Goal: Navigation & Orientation: Locate item on page

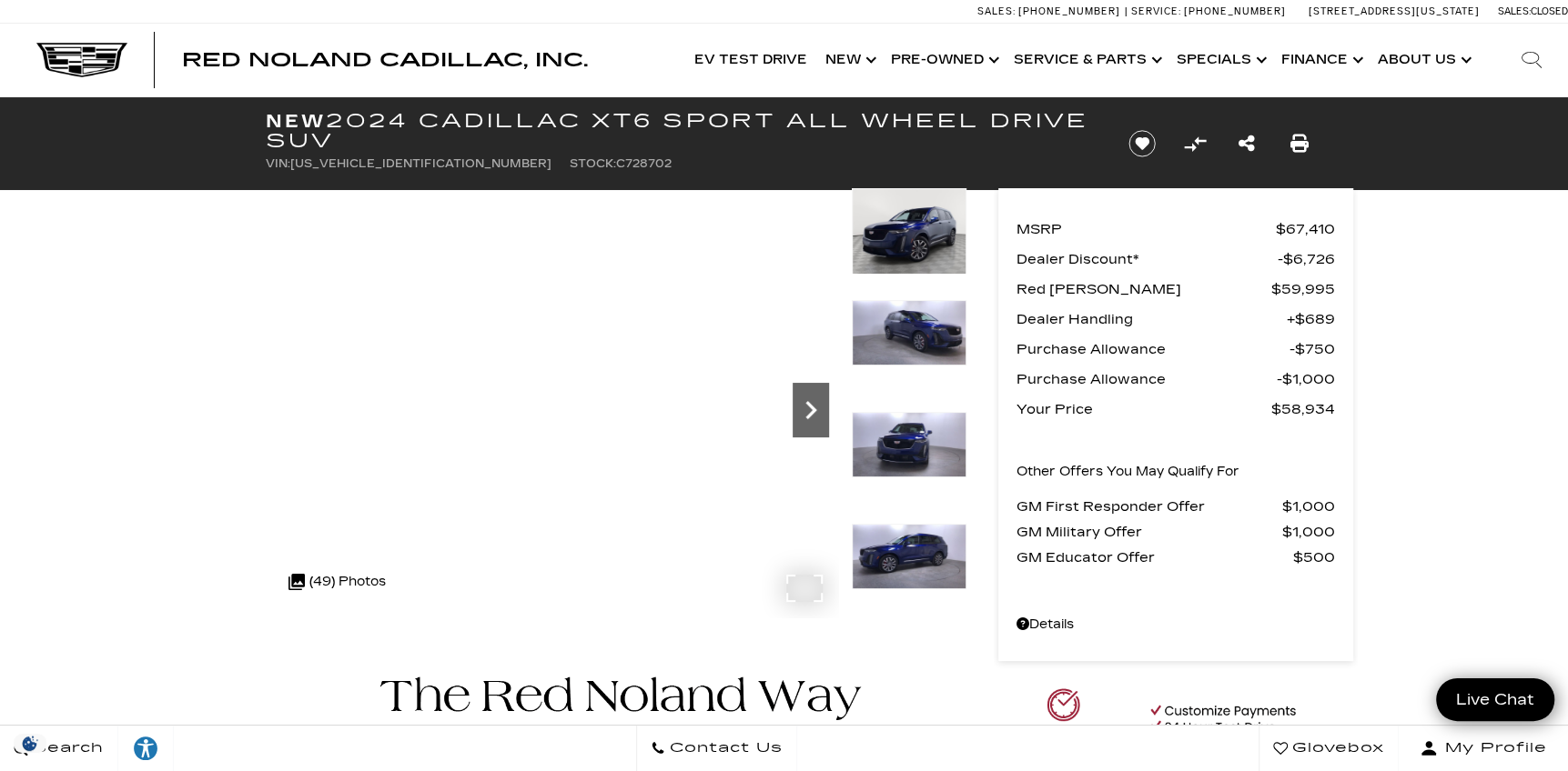
click at [812, 409] on icon "Next" at bounding box center [811, 410] width 11 height 18
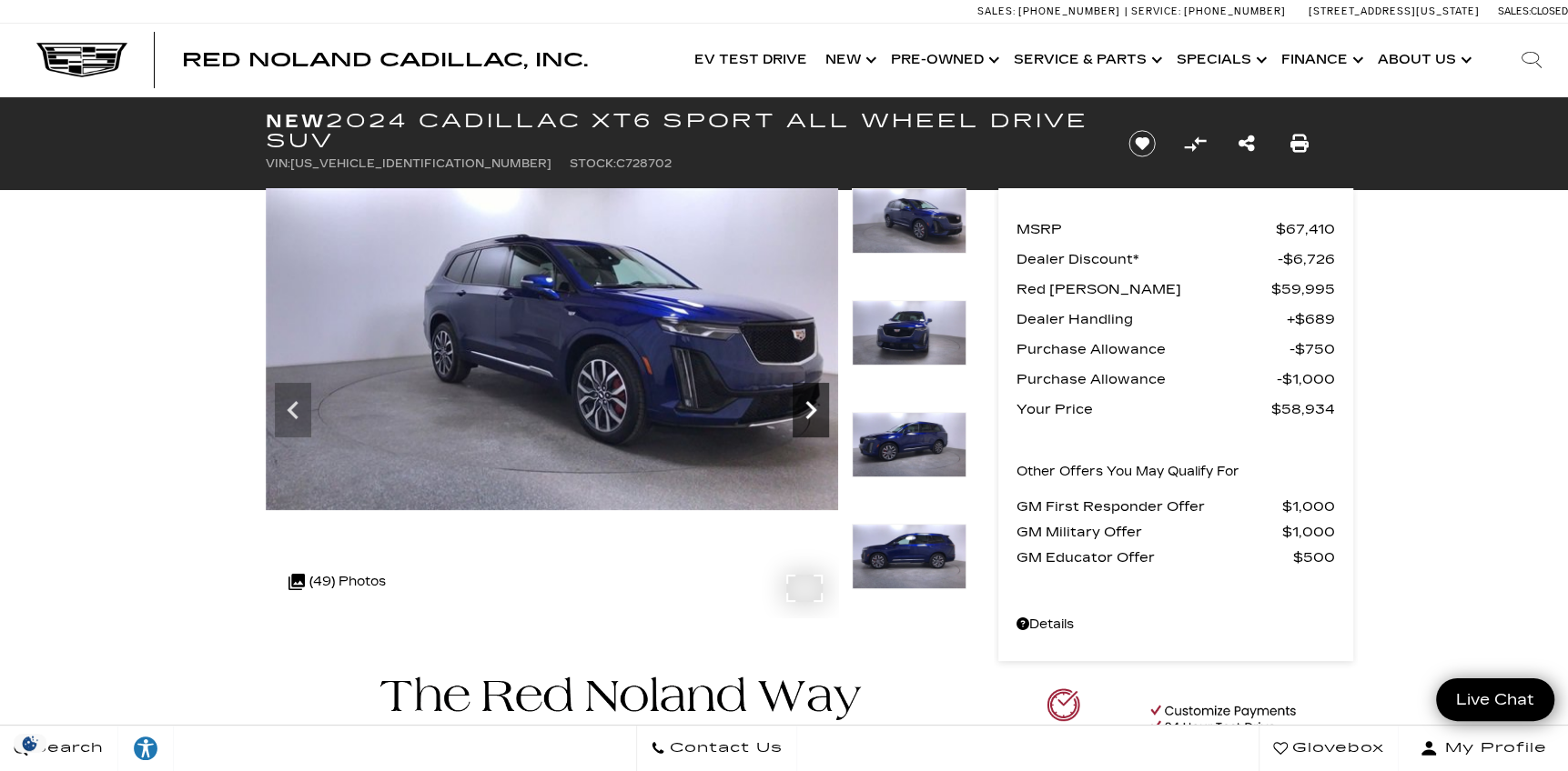
click at [812, 409] on icon "Next" at bounding box center [811, 410] width 11 height 18
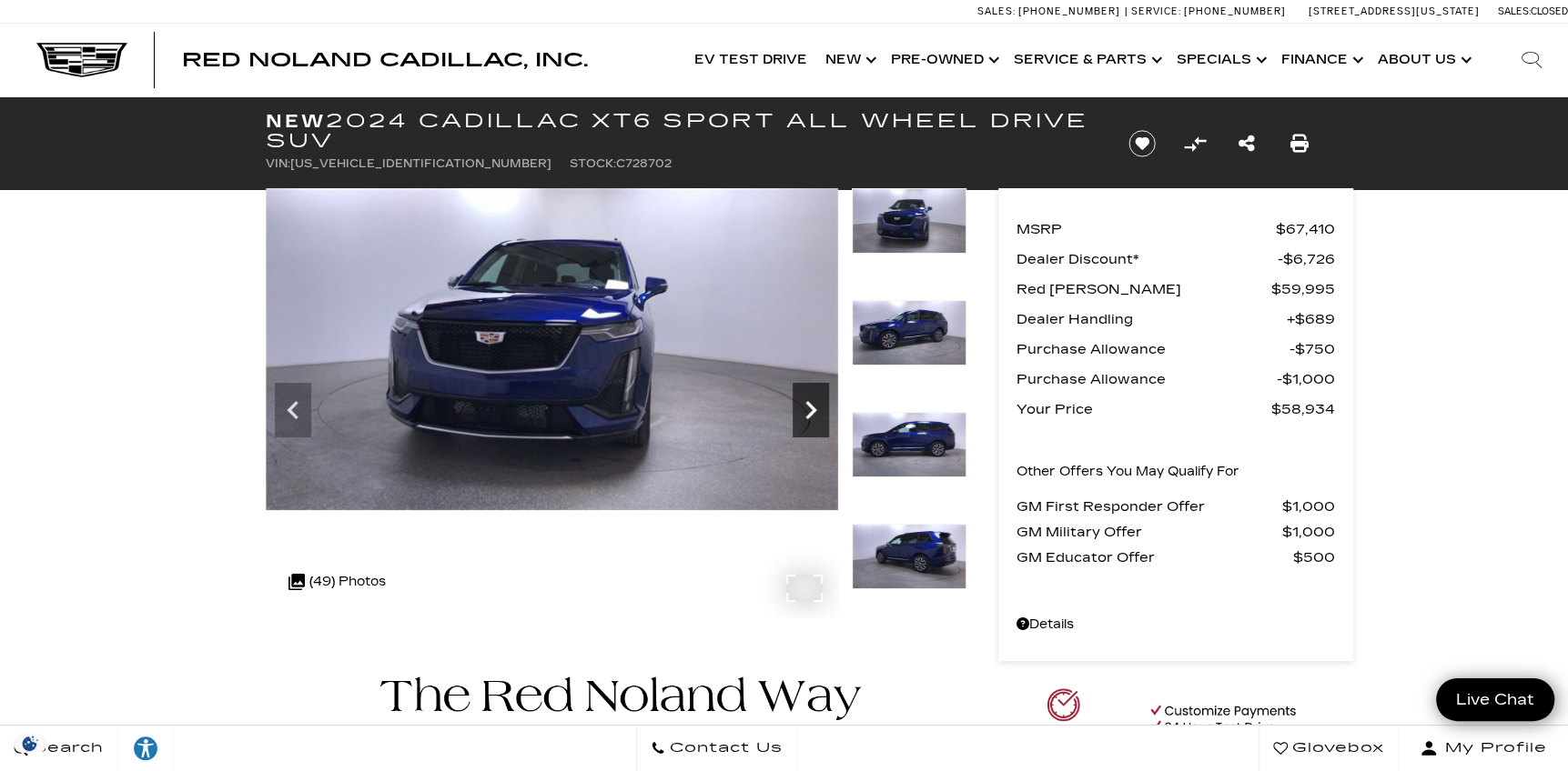
click at [812, 409] on icon "Next" at bounding box center [811, 410] width 11 height 18
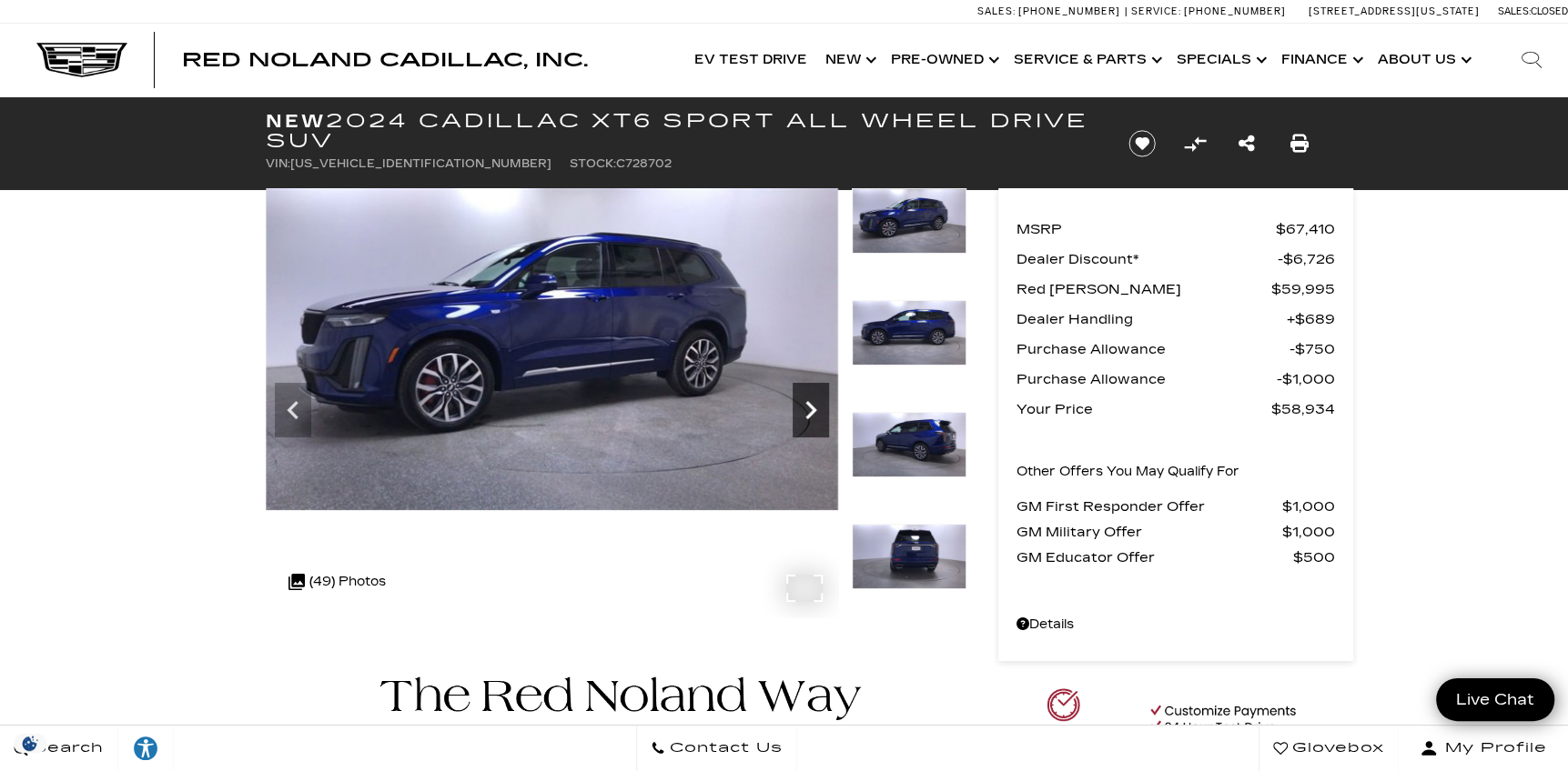
click at [810, 409] on icon "Next" at bounding box center [811, 410] width 37 height 37
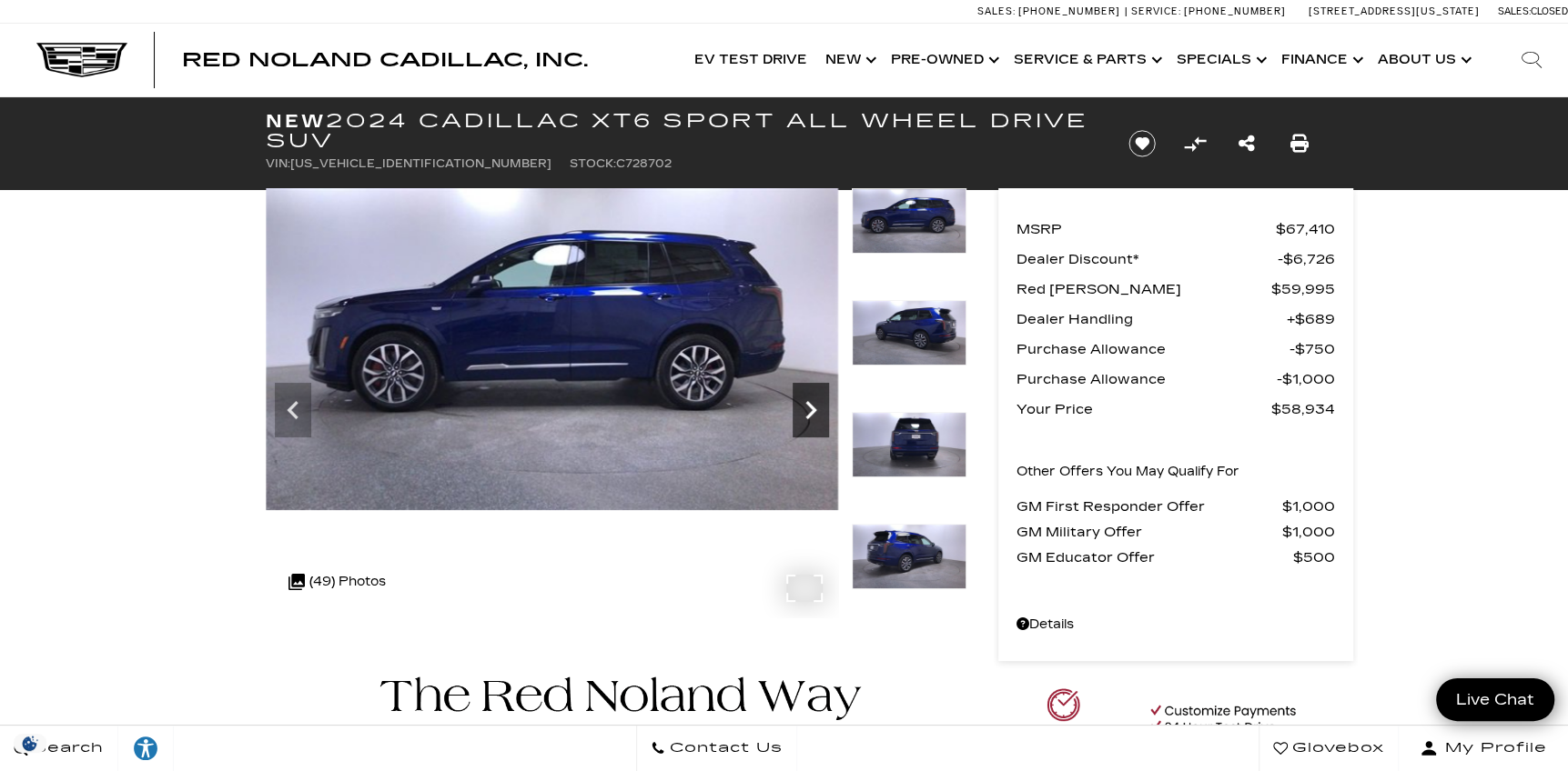
click at [810, 409] on icon "Next" at bounding box center [811, 410] width 37 height 37
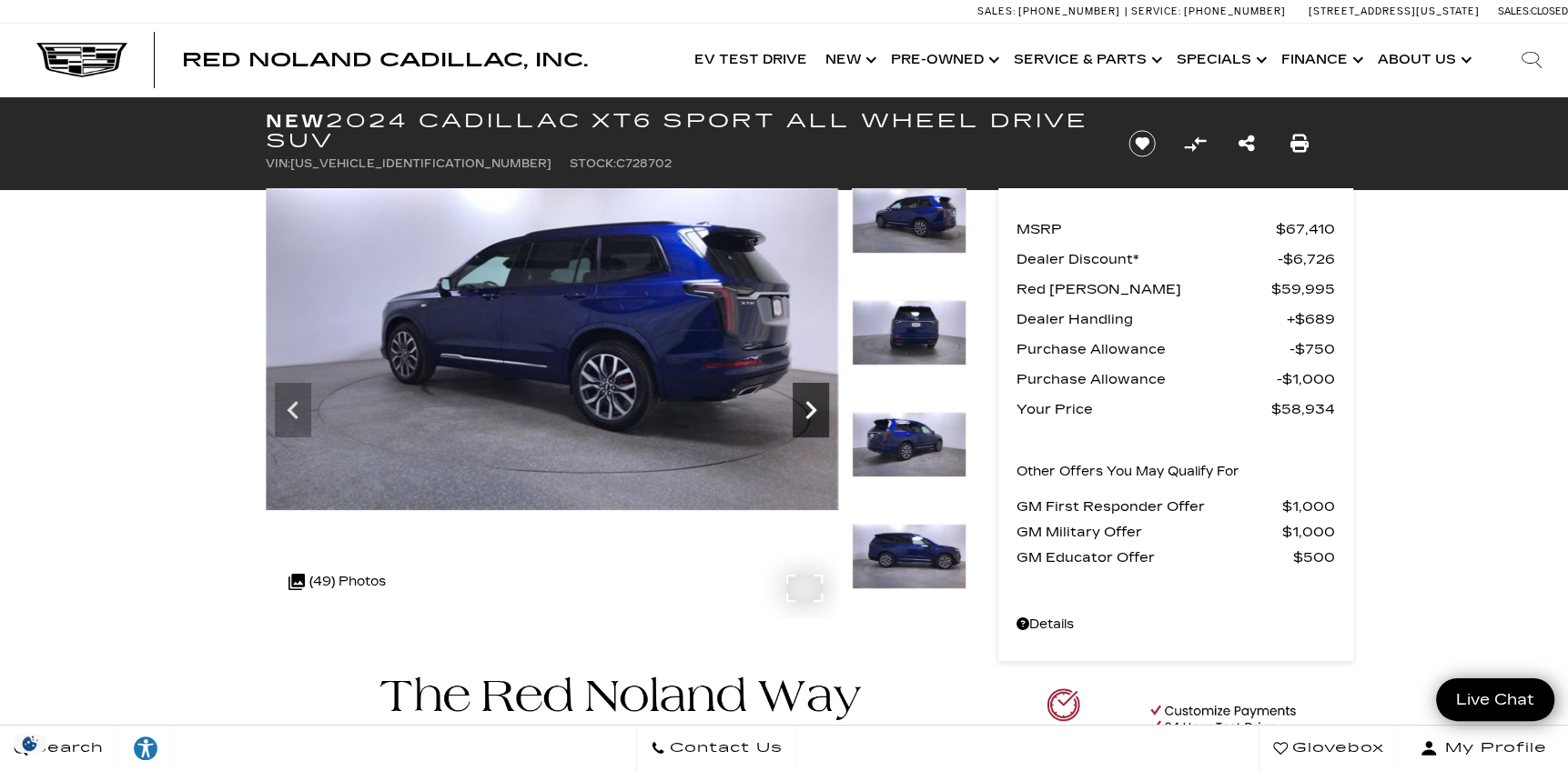
click at [810, 409] on icon "Next" at bounding box center [811, 410] width 37 height 37
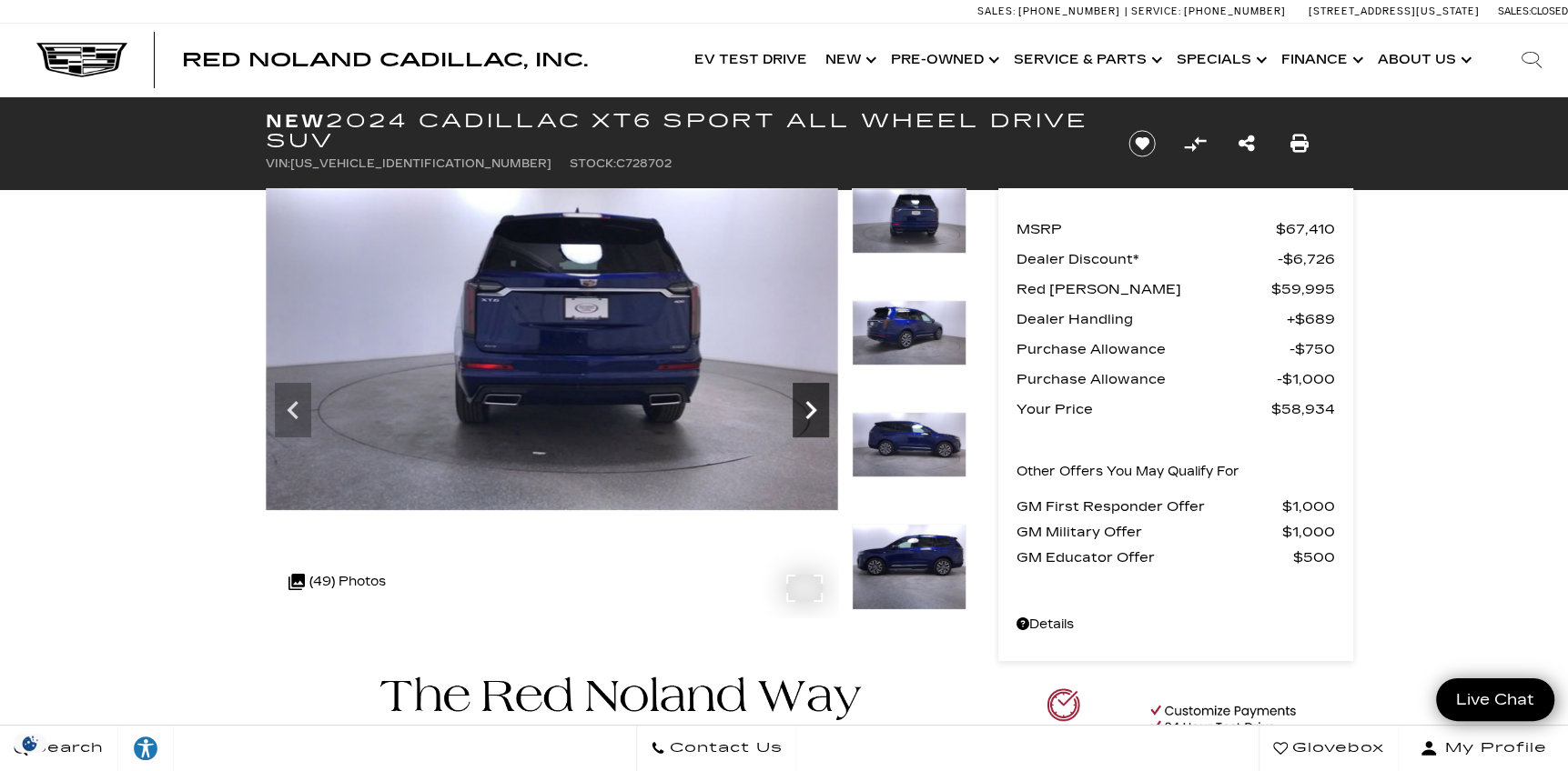
click at [810, 409] on icon "Next" at bounding box center [811, 410] width 37 height 37
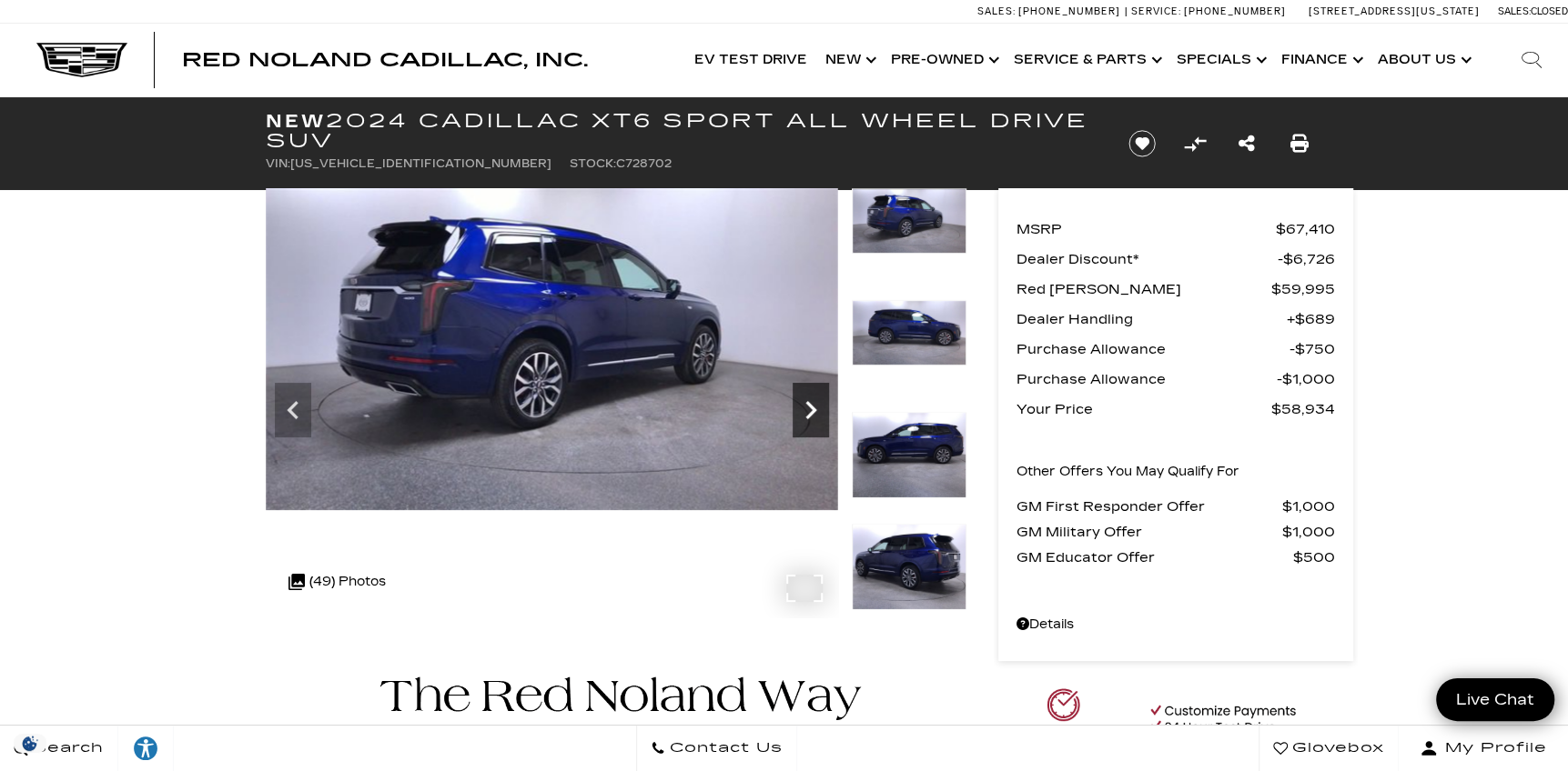
click at [809, 409] on icon "Next" at bounding box center [811, 410] width 37 height 37
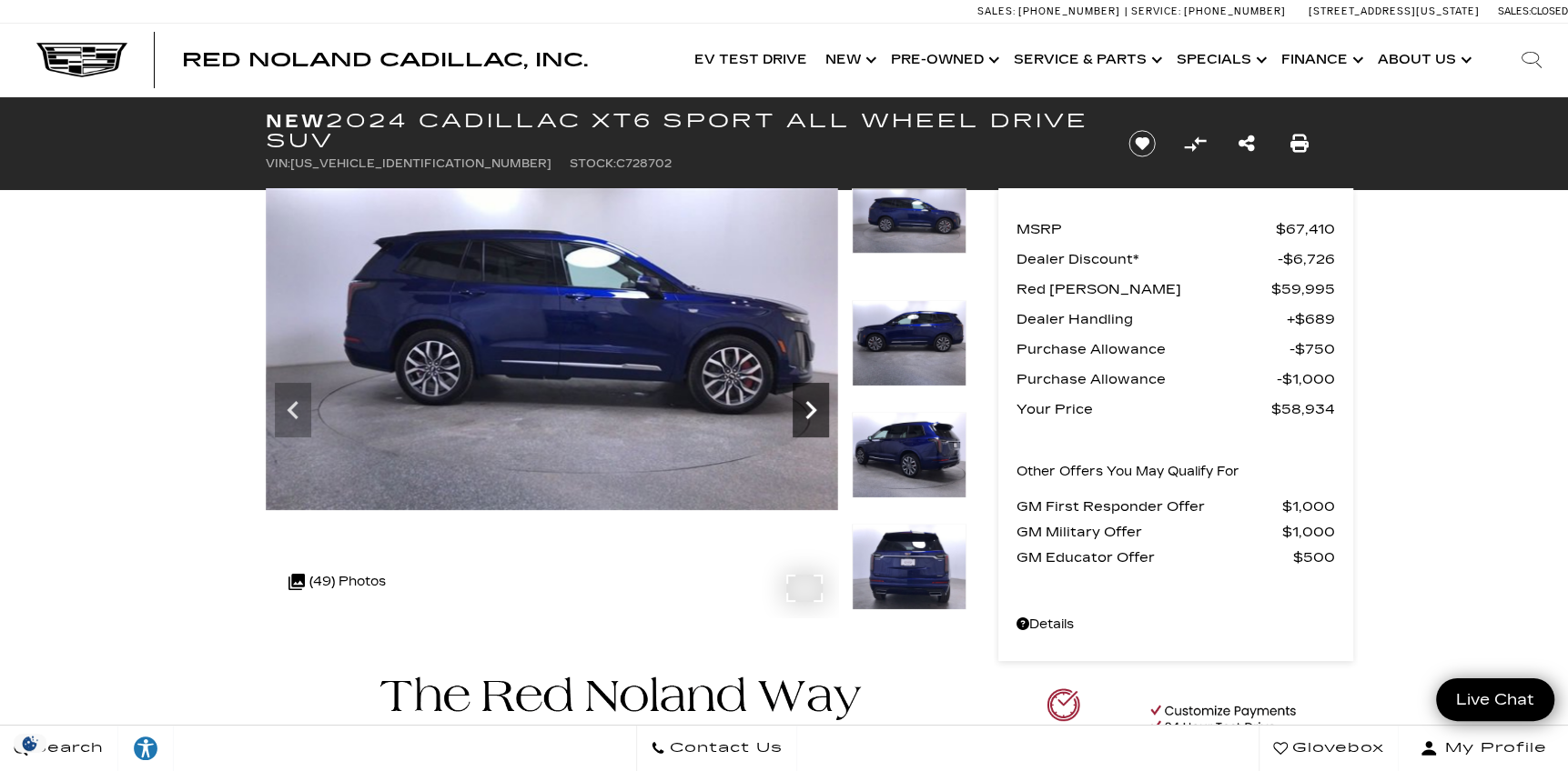
click at [809, 409] on icon "Next" at bounding box center [811, 410] width 37 height 37
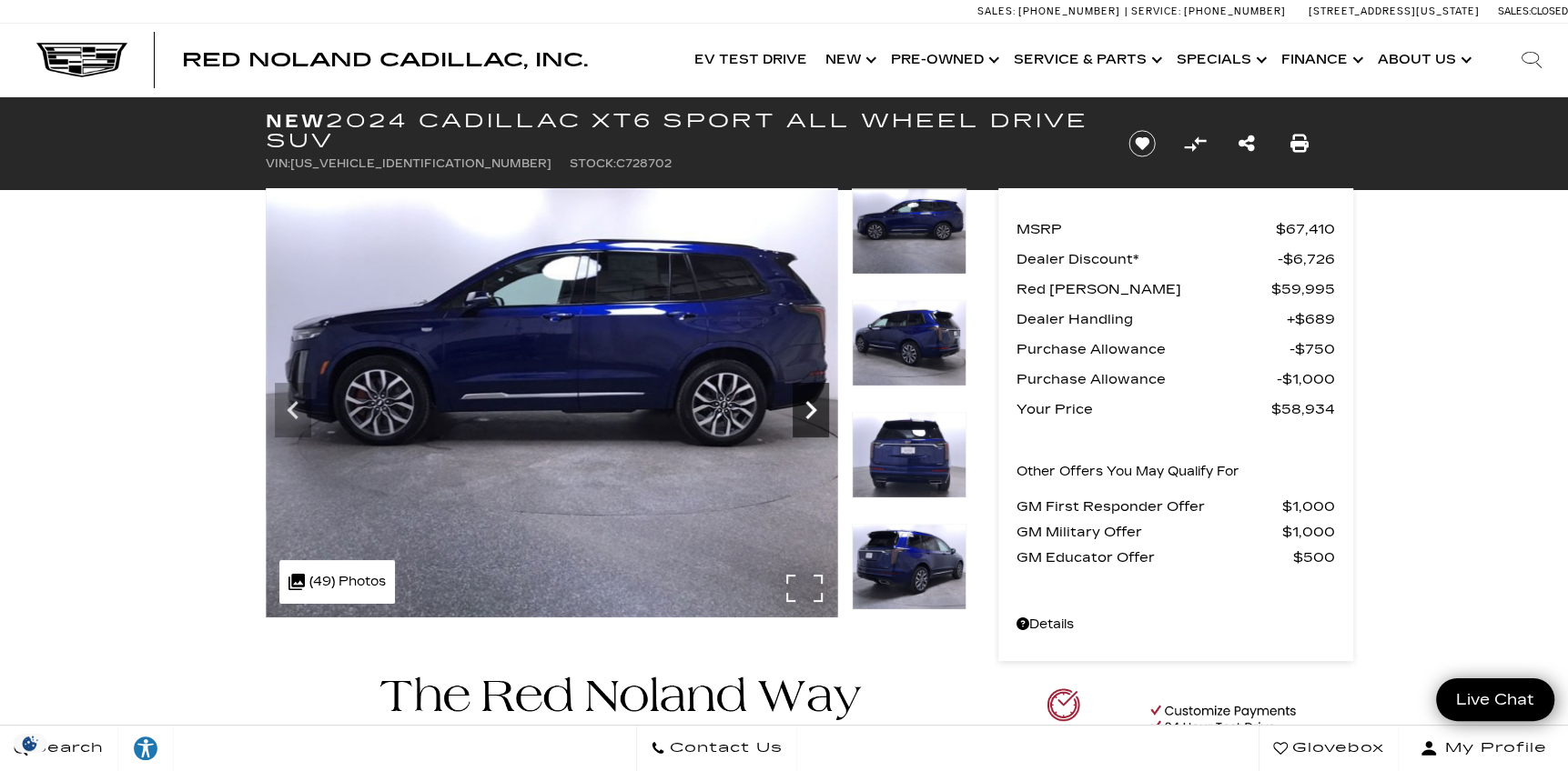
click at [809, 409] on icon "Next" at bounding box center [811, 410] width 37 height 37
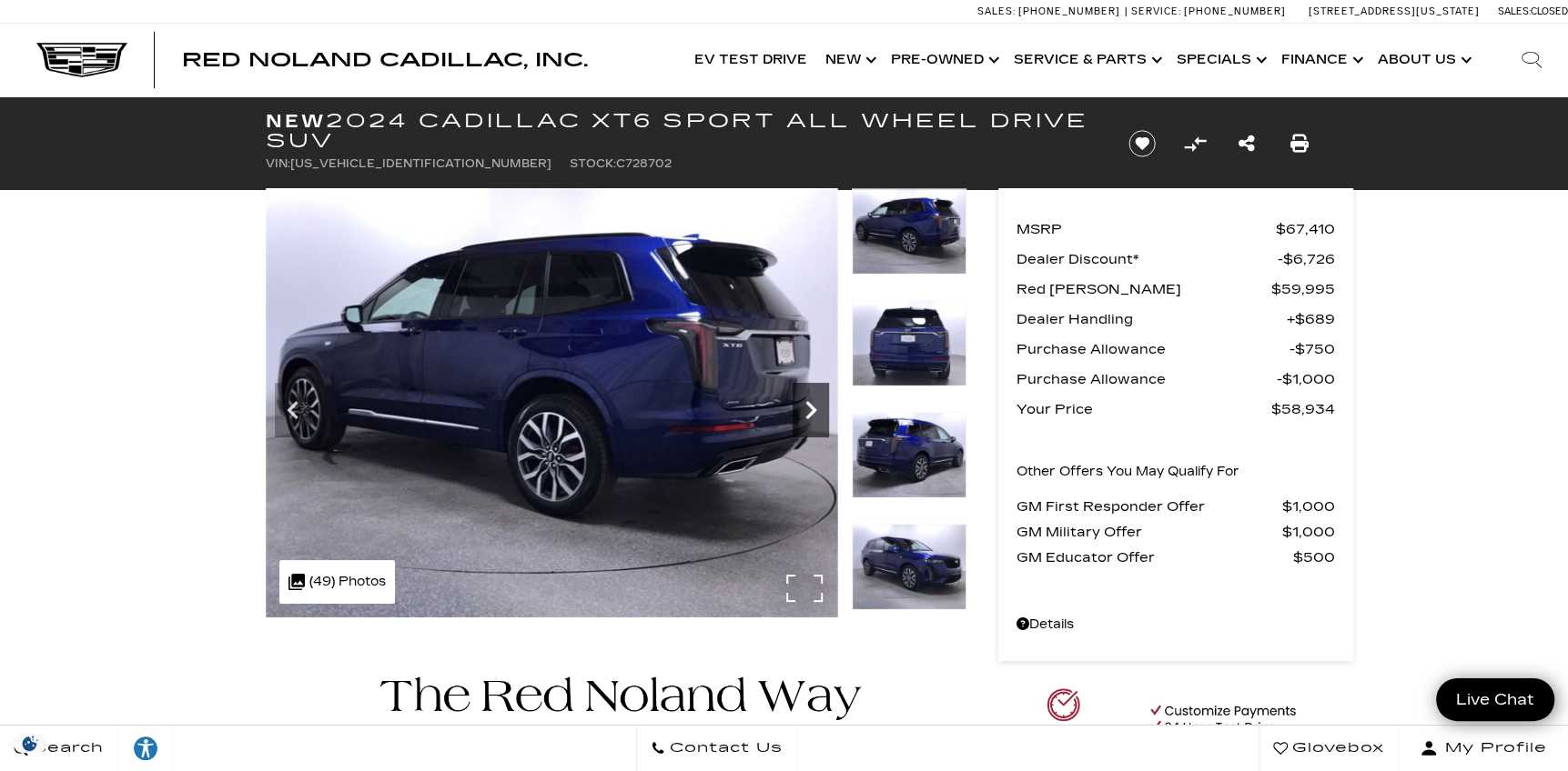
click at [809, 409] on icon "Next" at bounding box center [811, 410] width 37 height 37
